Goal: Task Accomplishment & Management: Manage account settings

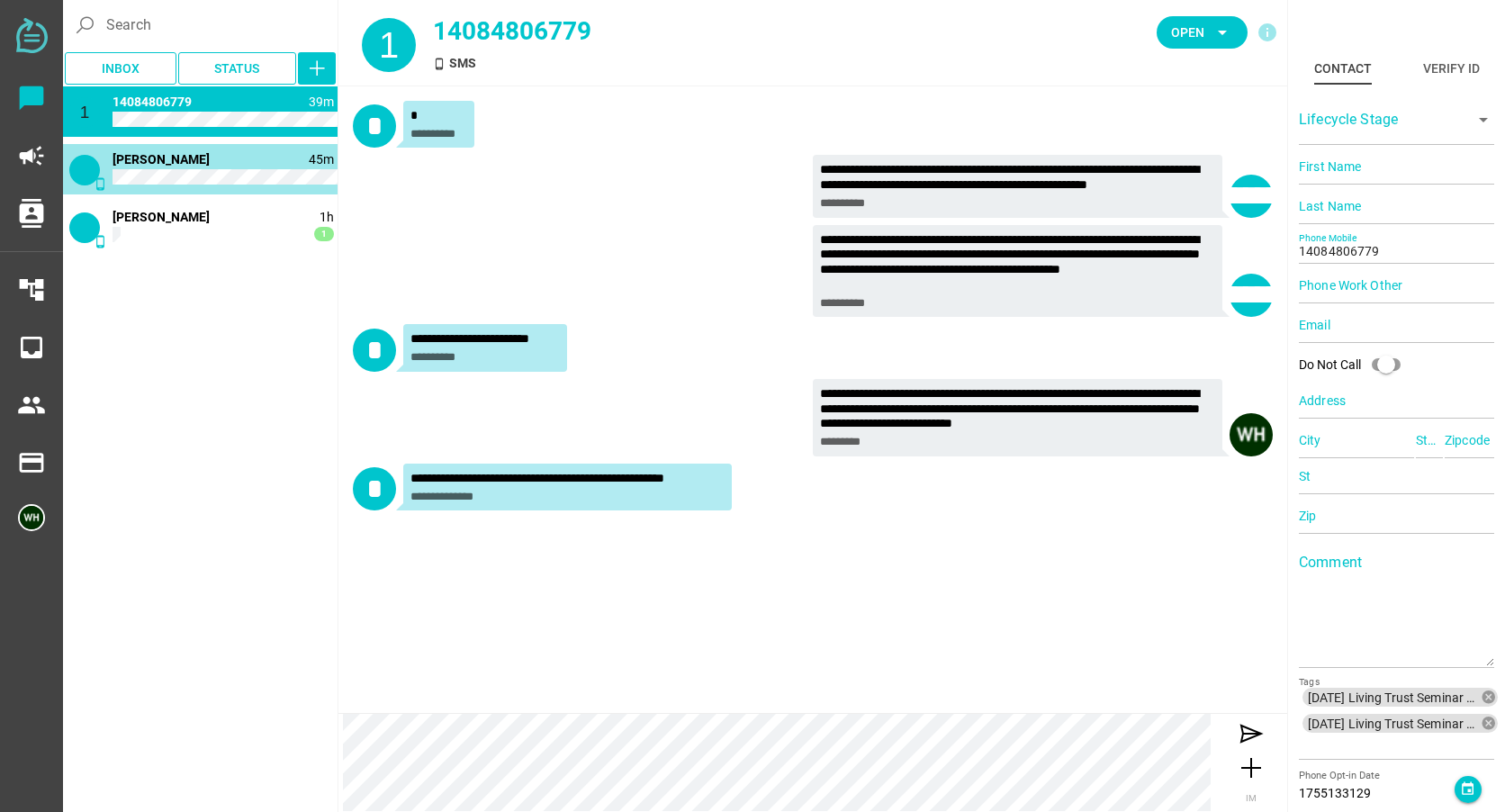
click at [180, 155] on span "[PERSON_NAME]" at bounding box center [160, 158] width 97 height 15
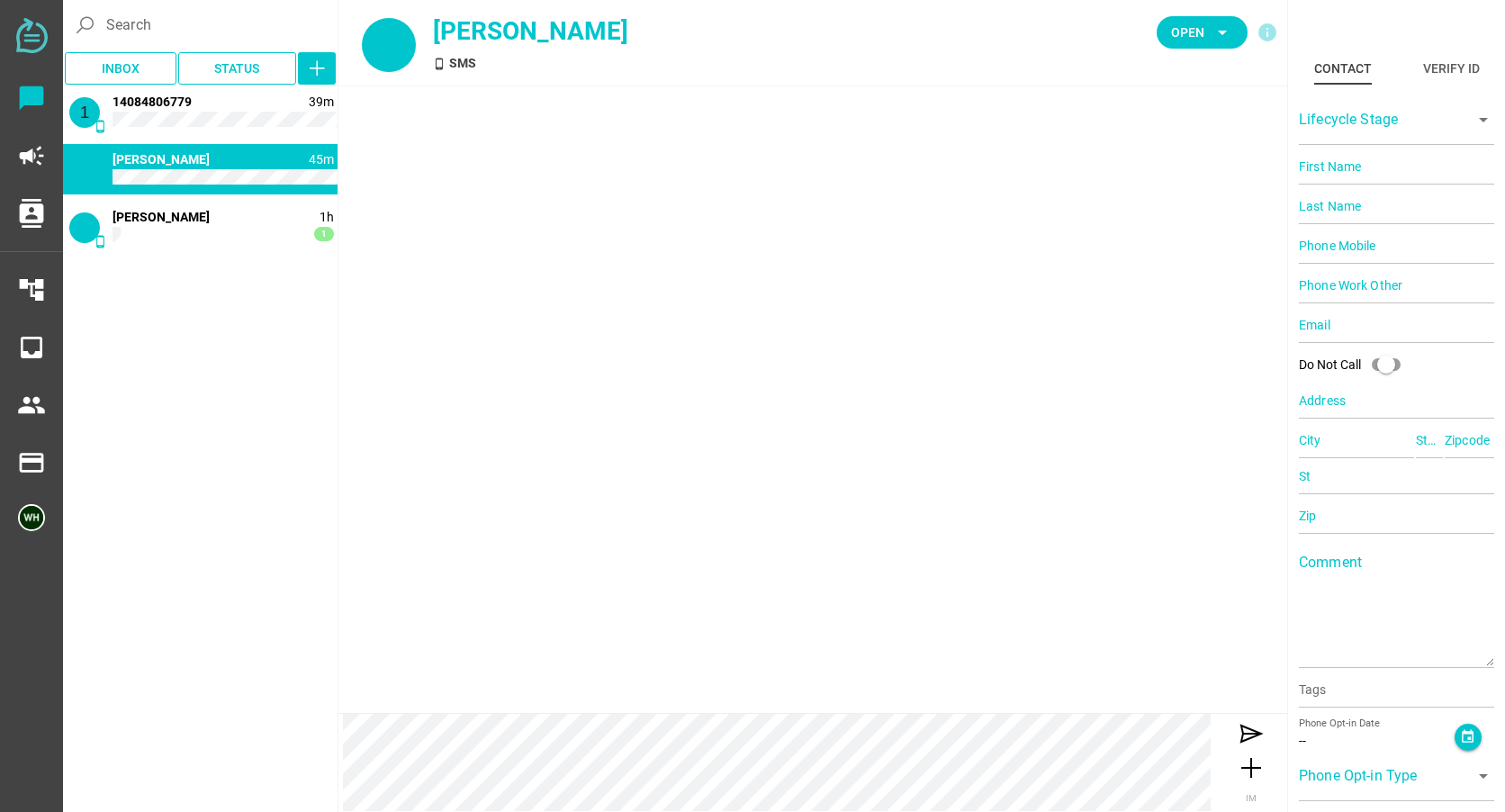
type input "14083484122"
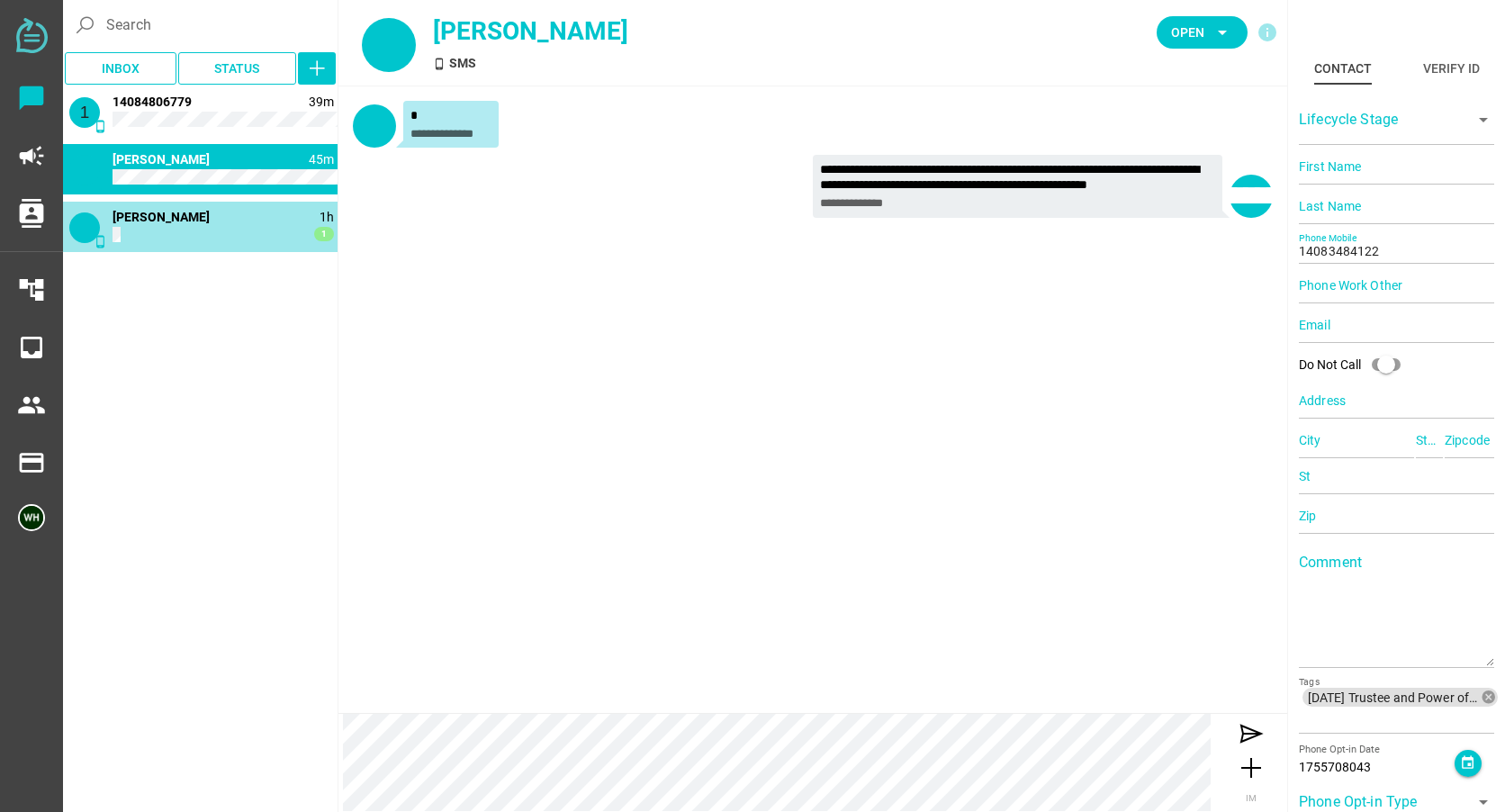
click at [172, 208] on div "phone_android 1h 1 [PERSON_NAME]" at bounding box center [200, 227] width 275 height 51
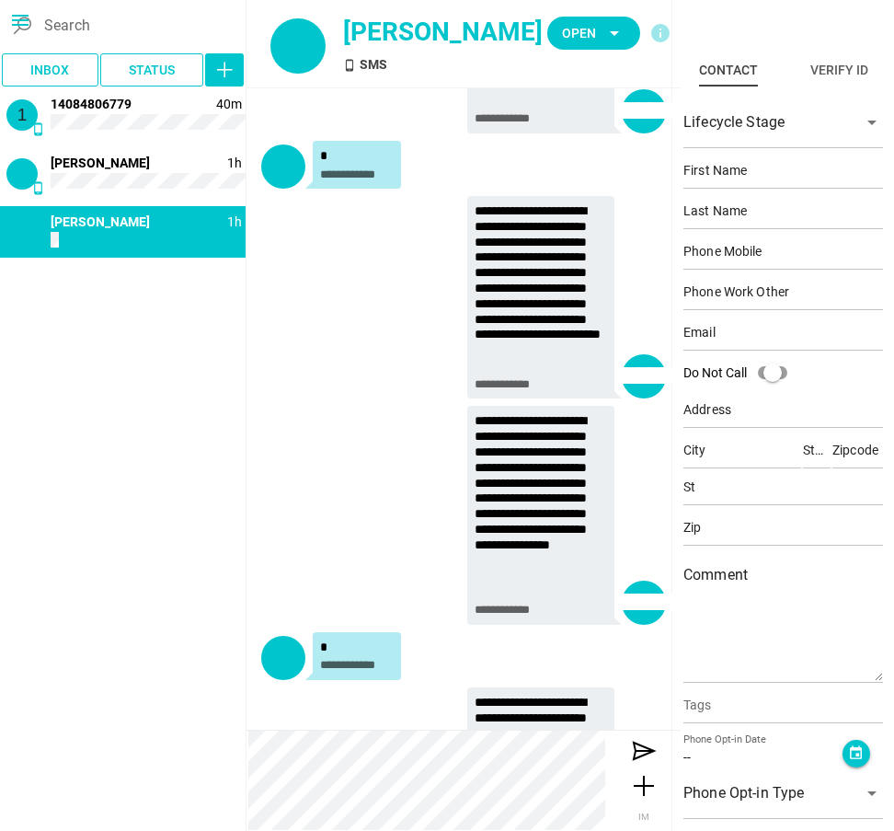
scroll to position [917, 0]
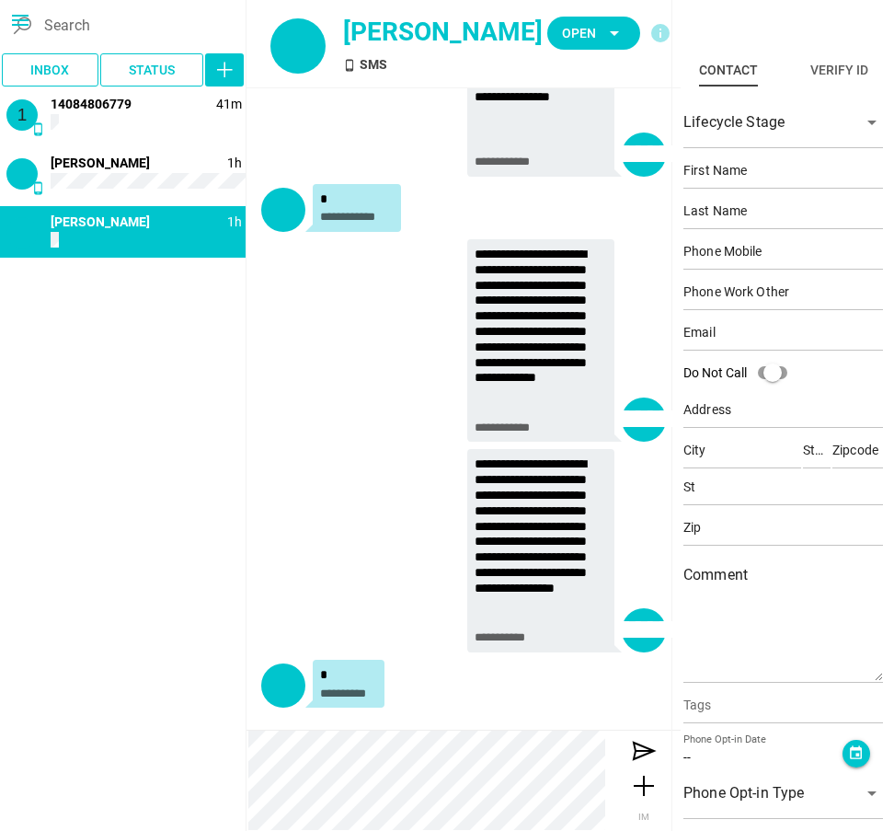
click at [618, 38] on icon "arrow_drop_down" at bounding box center [615, 33] width 22 height 22
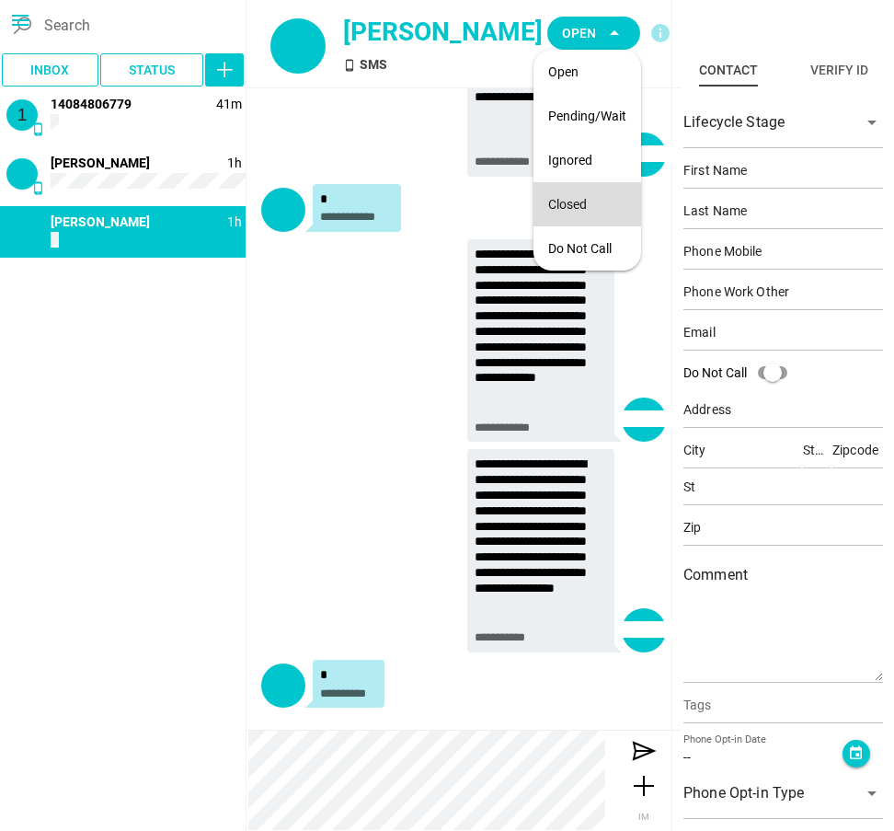
click at [579, 201] on div "Closed" at bounding box center [587, 205] width 78 height 16
type input "14084806779"
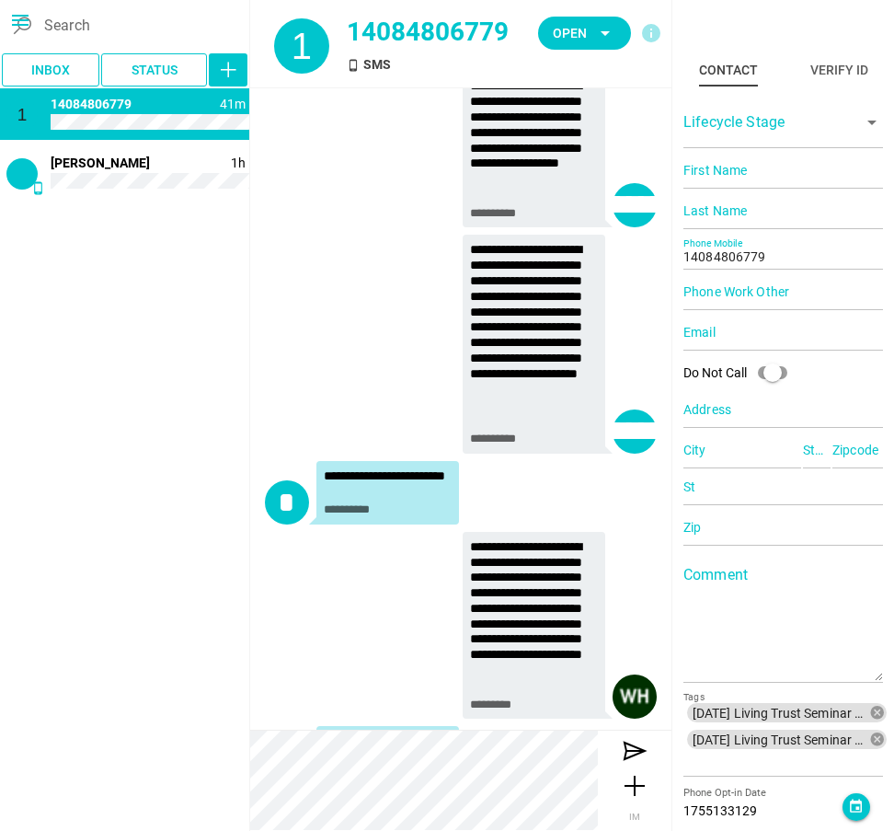
scroll to position [185, 0]
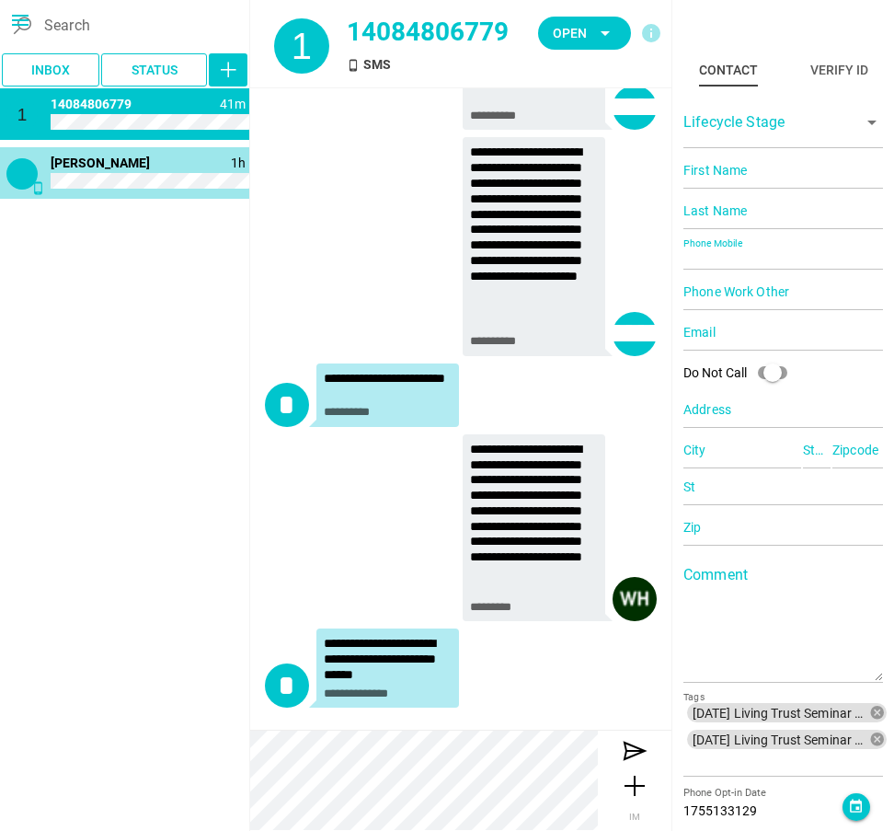
type input "14083484122"
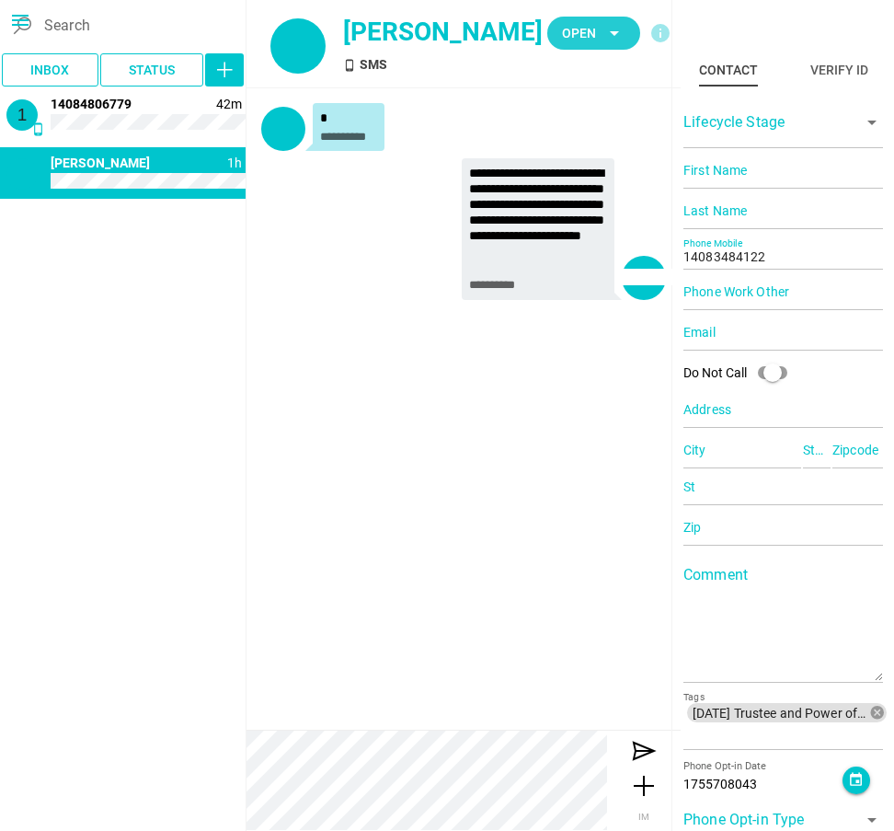
click at [605, 31] on span "Open arrow_drop_down" at bounding box center [593, 33] width 63 height 26
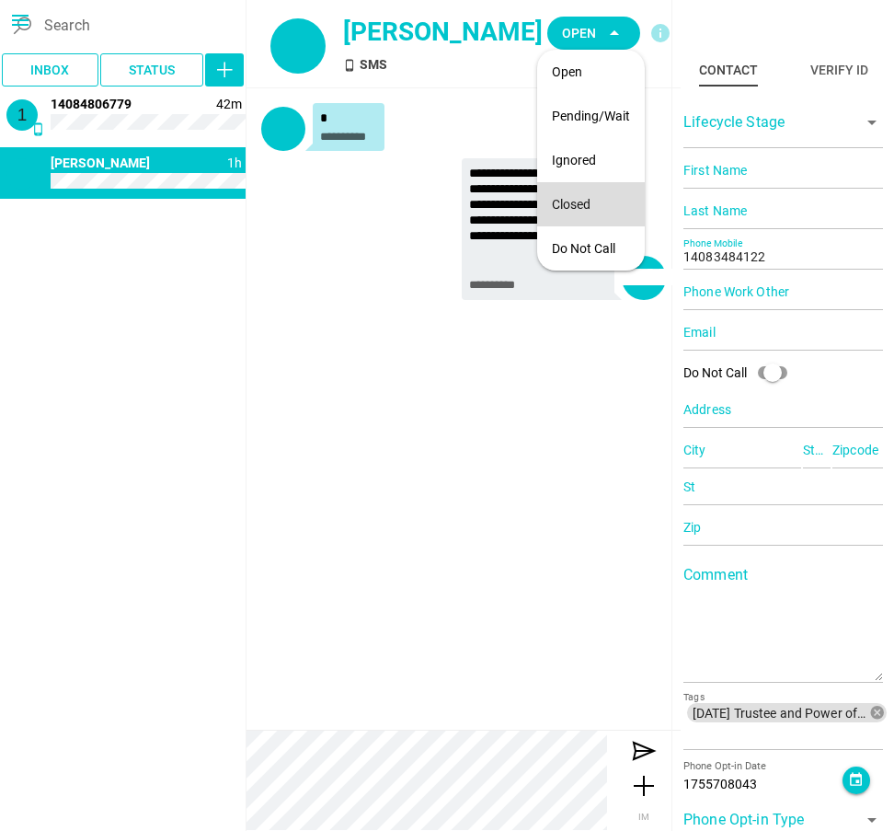
click at [582, 202] on div "Closed" at bounding box center [591, 205] width 78 height 16
type input "14084806779"
